Goal: Task Accomplishment & Management: Use online tool/utility

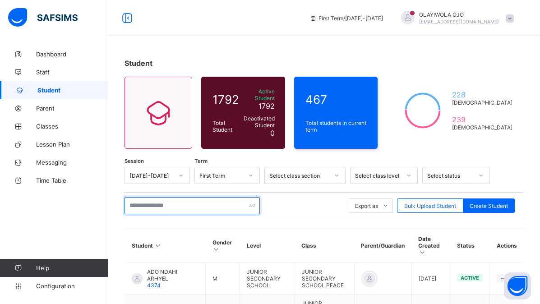
click at [151, 199] on input "text" at bounding box center [191, 205] width 135 height 17
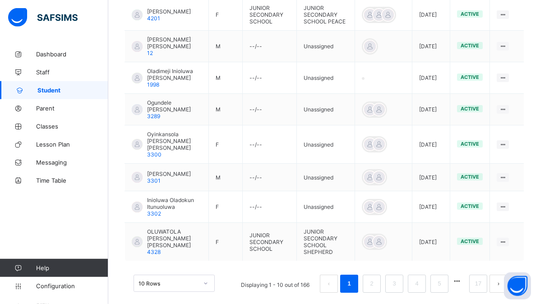
scroll to position [331, 0]
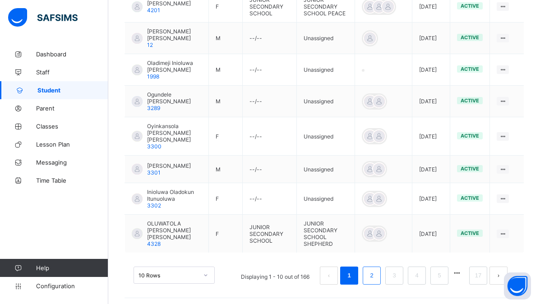
click at [376, 272] on link "2" at bounding box center [371, 276] width 9 height 12
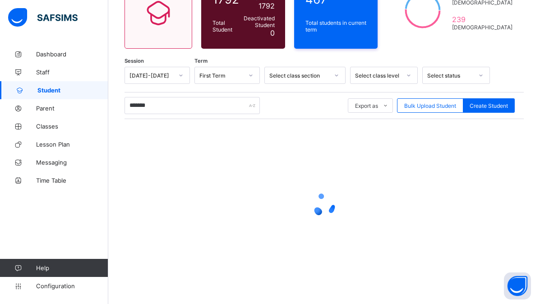
scroll to position [96, 0]
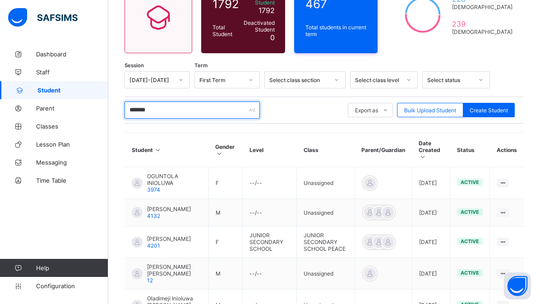
click at [161, 109] on input "*******" at bounding box center [191, 109] width 135 height 17
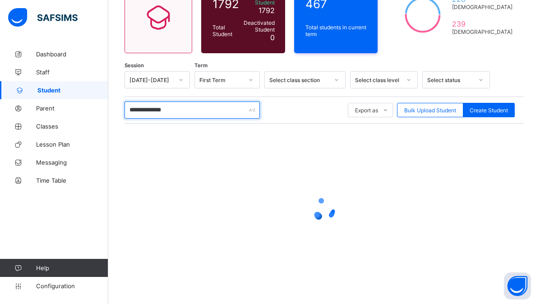
type input "**********"
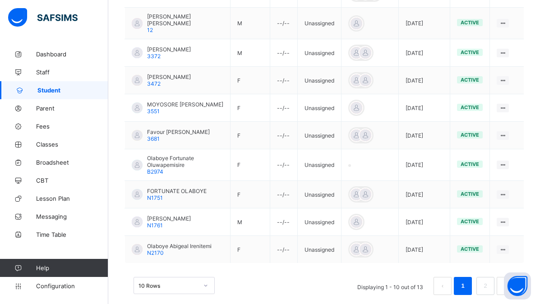
scroll to position [285, 0]
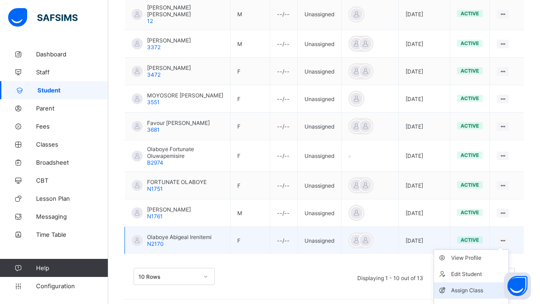
type input "**********"
click at [464, 286] on div "Assign Class" at bounding box center [478, 290] width 54 height 9
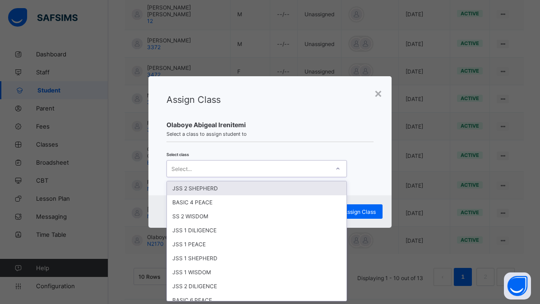
click at [181, 167] on div "Select..." at bounding box center [181, 168] width 20 height 17
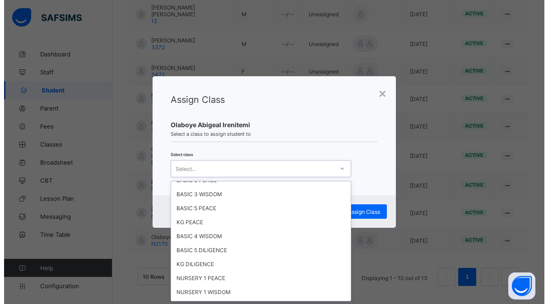
scroll to position [406, 0]
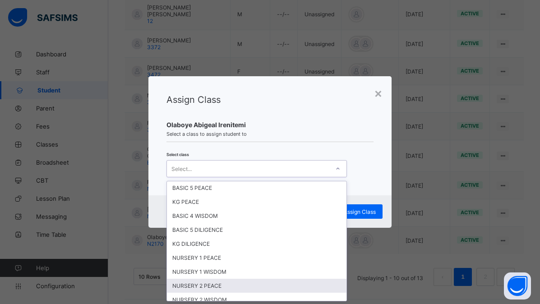
click at [198, 287] on div "NURSERY 2 PEACE" at bounding box center [257, 286] width 180 height 14
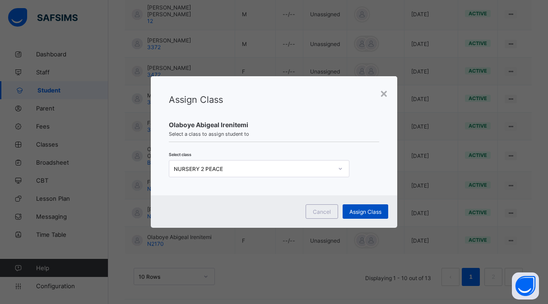
click at [364, 210] on span "Assign Class" at bounding box center [365, 211] width 32 height 7
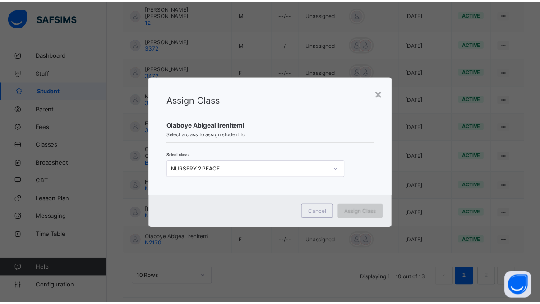
scroll to position [96, 0]
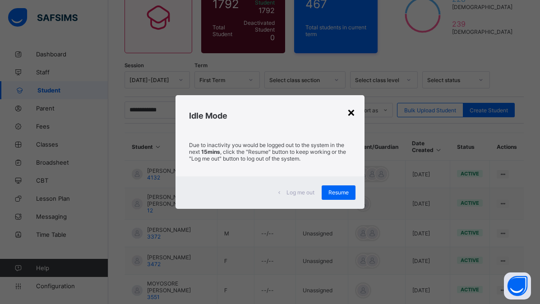
click at [350, 112] on div "×" at bounding box center [351, 111] width 9 height 15
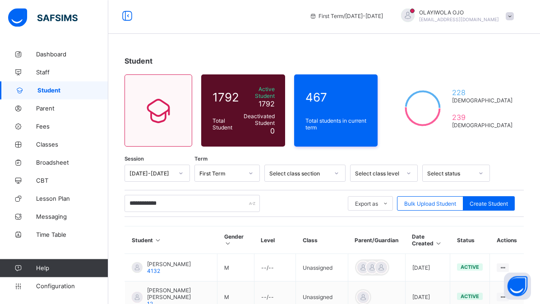
scroll to position [0, 0]
